Goal: Information Seeking & Learning: Check status

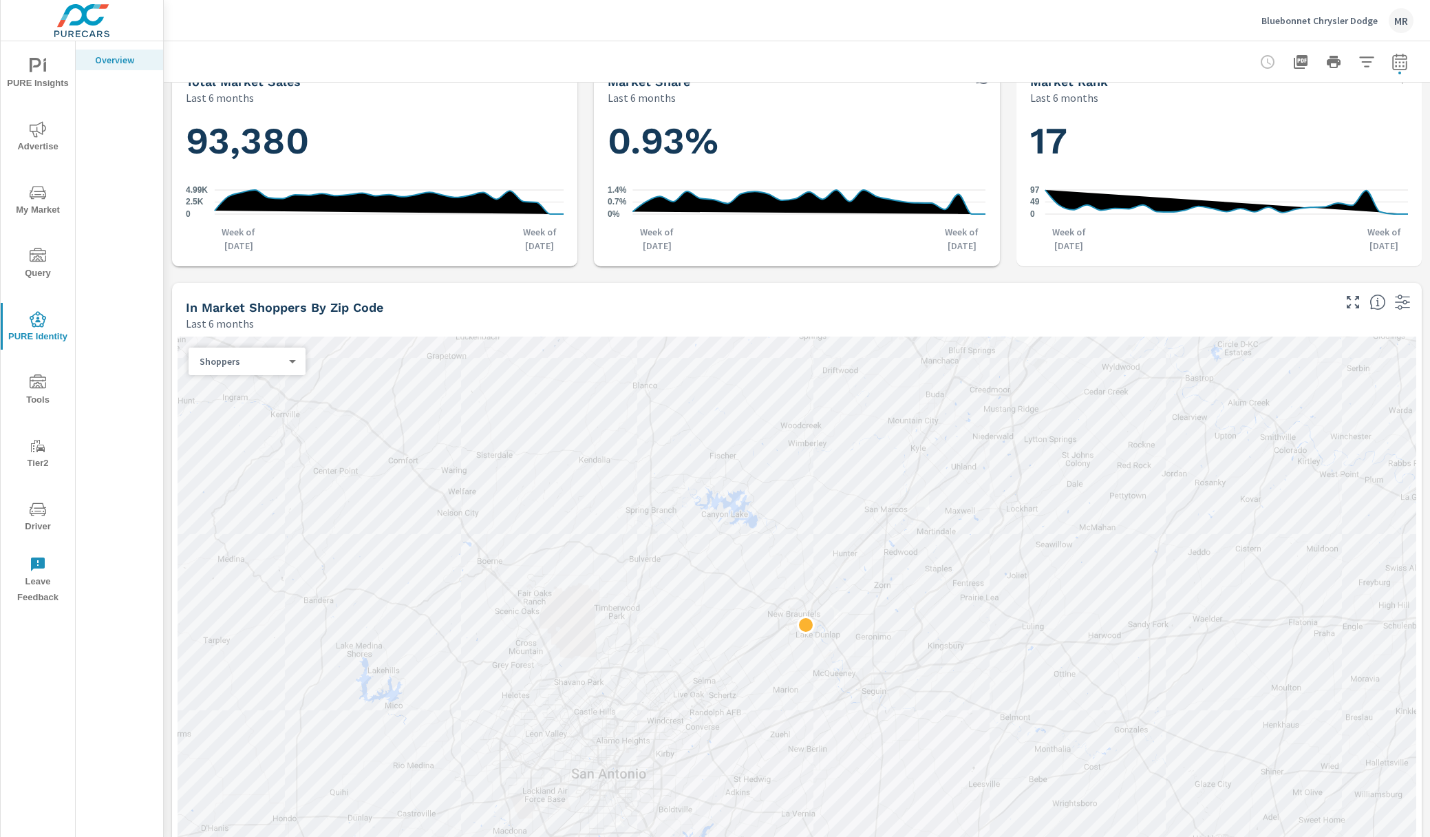
scroll to position [1090, 0]
